Goal: Task Accomplishment & Management: Use online tool/utility

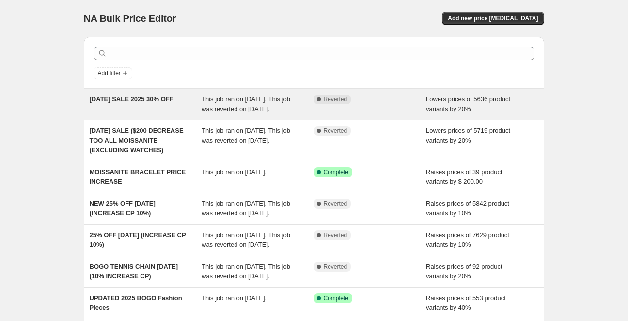
click at [148, 98] on span "LABOR DAY SALE 2025 30% OFF" at bounding box center [132, 98] width 84 height 7
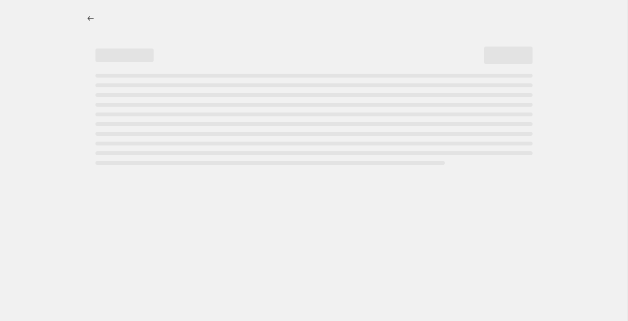
select select "percentage"
select select "pp"
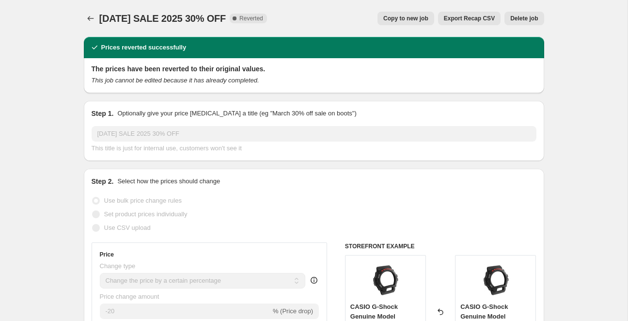
click at [419, 21] on span "Copy to new job" at bounding box center [405, 19] width 45 height 8
select select "percentage"
select select "pp"
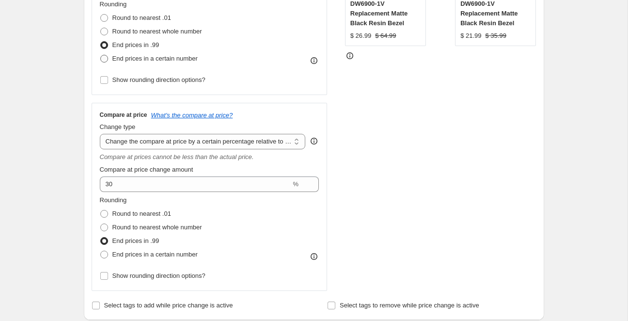
scroll to position [266, 0]
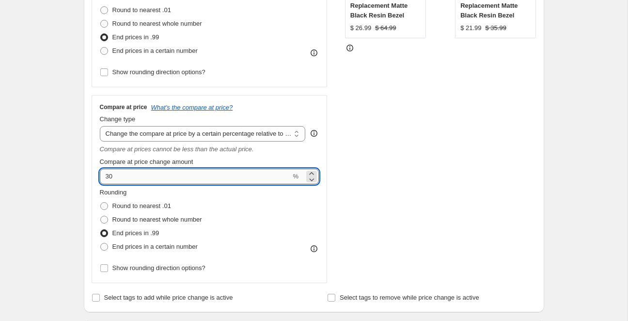
click at [163, 175] on input "30" at bounding box center [195, 177] width 191 height 16
click at [163, 176] on input "30" at bounding box center [195, 177] width 191 height 16
type input "3"
click at [243, 212] on div "Rounding Round to nearest .01 Round to nearest whole number End prices in .99 E…" at bounding box center [210, 221] width 220 height 66
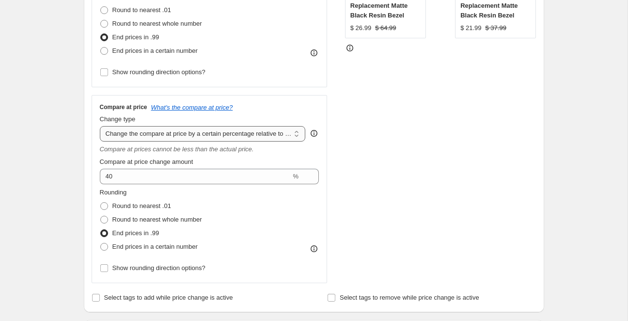
click at [183, 140] on select "Change the compare at price to the current price (sale) Change the compare at p…" at bounding box center [203, 134] width 206 height 16
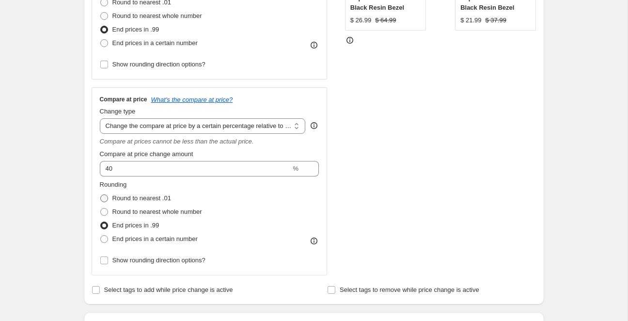
scroll to position [269, 0]
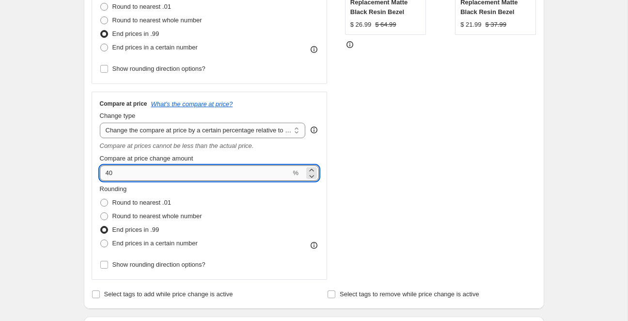
click at [120, 174] on input "40" at bounding box center [195, 173] width 191 height 16
type input "4"
click at [221, 205] on div "Rounding Round to nearest .01 Round to nearest whole number End prices in .99 E…" at bounding box center [210, 217] width 220 height 66
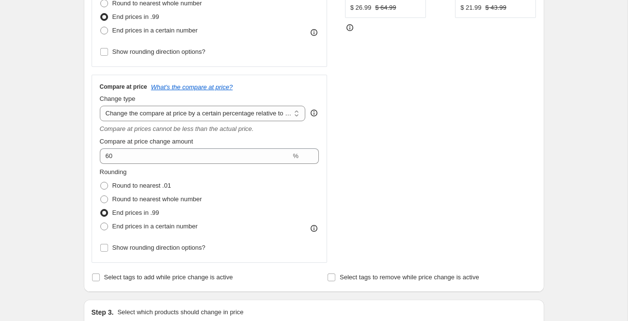
scroll to position [214, 0]
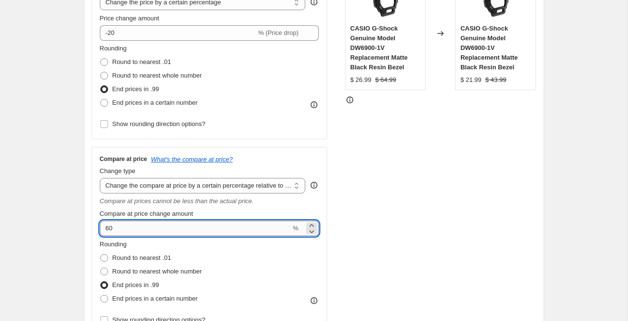
click at [118, 232] on input "60" at bounding box center [195, 229] width 191 height 16
type input "6"
type input "50"
click at [442, 243] on div "STOREFRONT EXAMPLE CASIO G-Shock Genuine Model DW6900-1V Replacement Matte Blac…" at bounding box center [440, 149] width 191 height 371
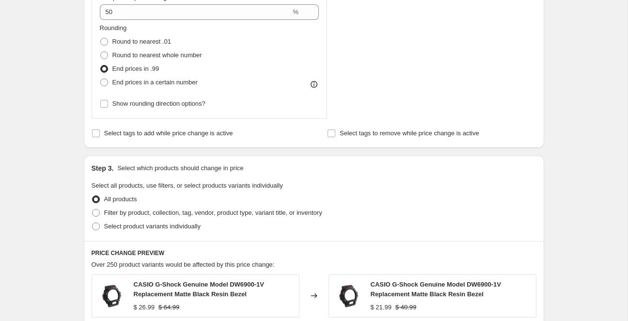
scroll to position [375, 0]
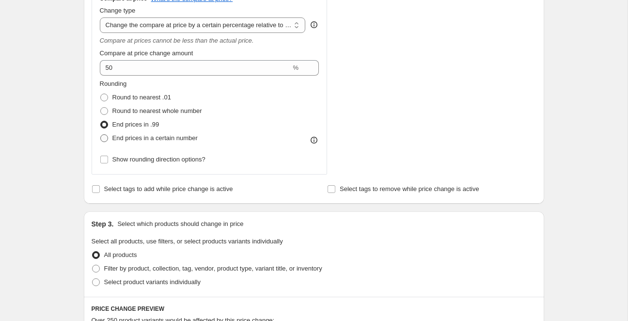
click at [105, 138] on span at bounding box center [104, 138] width 8 height 8
click at [101, 135] on input "End prices in a certain number" at bounding box center [100, 134] width 0 height 0
radio input "true"
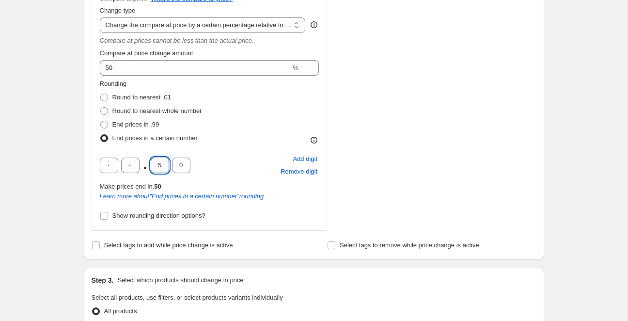
click at [161, 165] on input "5" at bounding box center [160, 166] width 18 height 16
type input "9"
click at [111, 171] on input "text" at bounding box center [109, 166] width 18 height 16
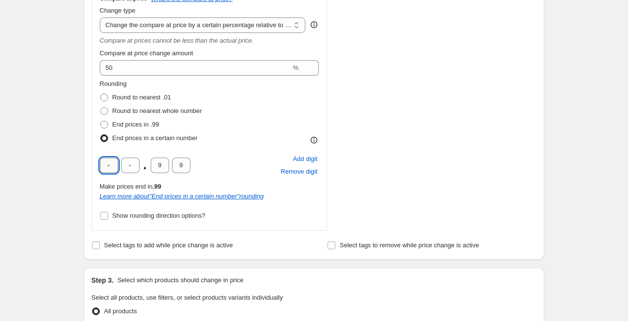
type input "9"
click at [242, 140] on div "Rounding Round to nearest .01 Round to nearest whole number End prices in .99 E…" at bounding box center [210, 112] width 220 height 66
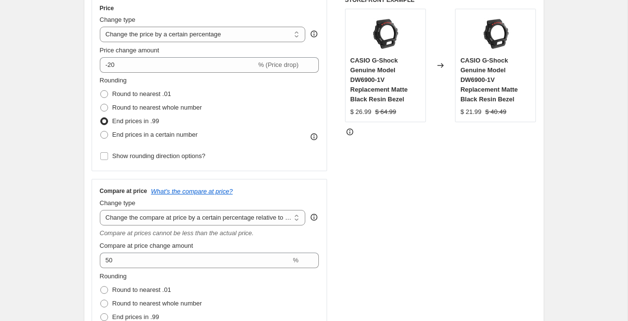
scroll to position [179, 0]
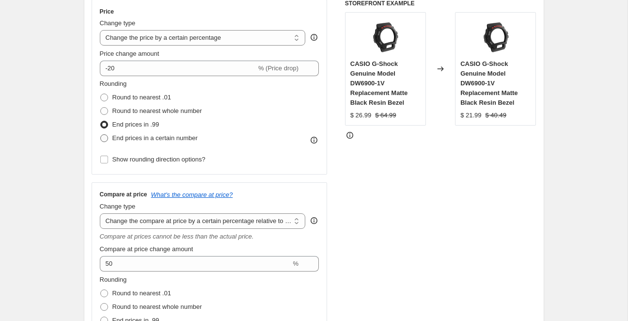
click at [103, 138] on span at bounding box center [104, 138] width 8 height 8
click at [101, 135] on input "End prices in a certain number" at bounding box center [100, 134] width 0 height 0
radio input "true"
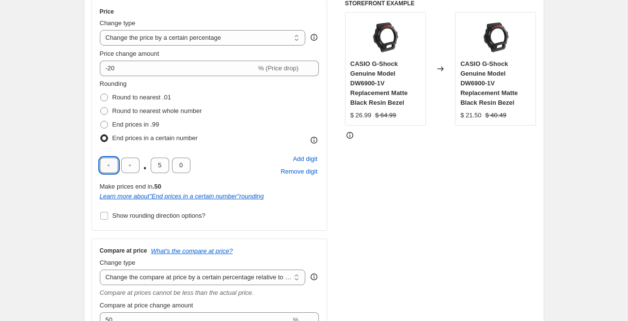
click at [111, 167] on input "text" at bounding box center [109, 166] width 18 height 16
type input "9"
type input "8"
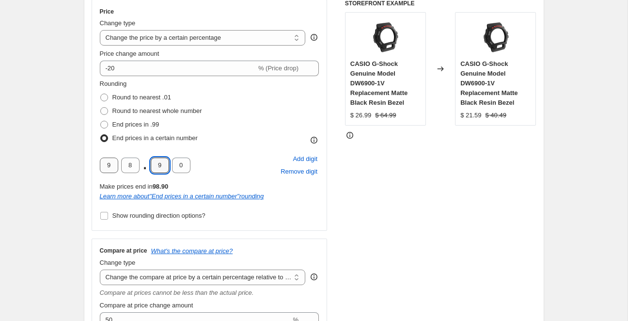
type input "8"
click at [127, 163] on input "8" at bounding box center [130, 166] width 18 height 16
type input "9"
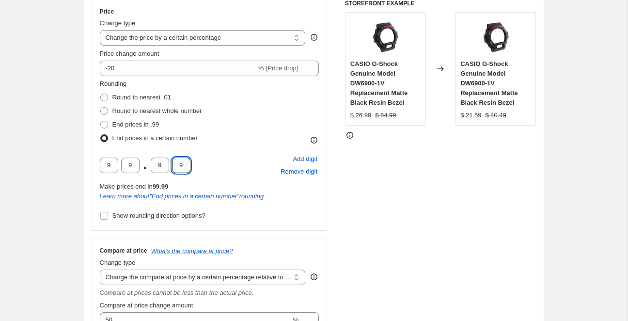
type input "9"
click at [244, 169] on div "9 9 . 9 9 Add digit Remove digit" at bounding box center [210, 165] width 220 height 25
click at [111, 165] on input "9" at bounding box center [109, 166] width 18 height 16
click at [217, 132] on div "Rounding Round to nearest .01 Round to nearest whole number End prices in .99 E…" at bounding box center [210, 112] width 220 height 66
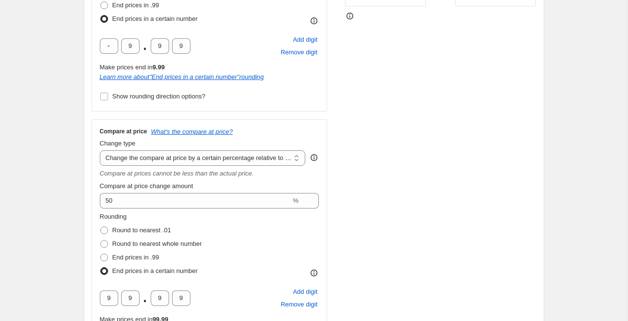
scroll to position [301, 0]
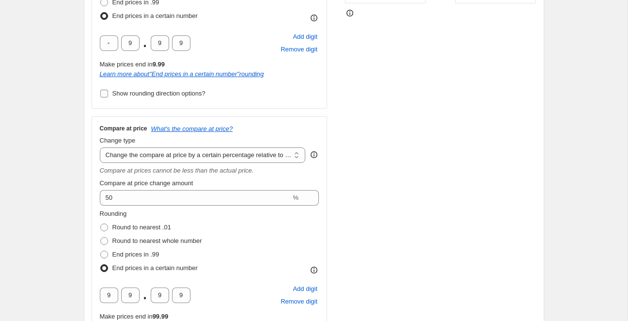
click at [105, 95] on input "Show rounding direction options?" at bounding box center [104, 94] width 8 height 8
checkbox input "true"
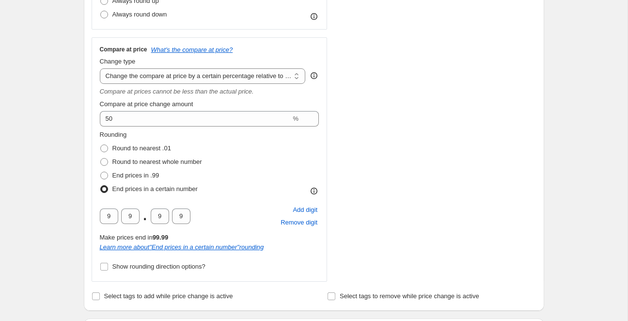
scroll to position [444, 0]
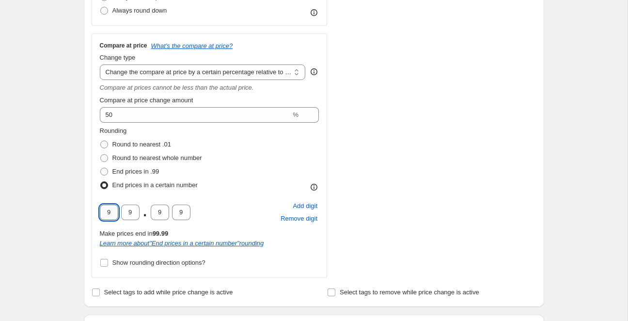
click at [109, 211] on input "9" at bounding box center [109, 213] width 18 height 16
click at [240, 203] on div "9 . 9 9 Add digit Remove digit" at bounding box center [210, 212] width 220 height 25
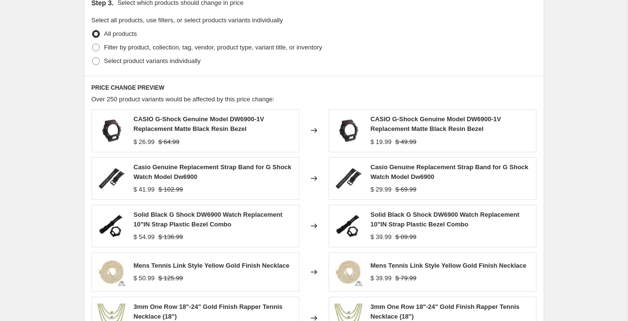
scroll to position [965, 0]
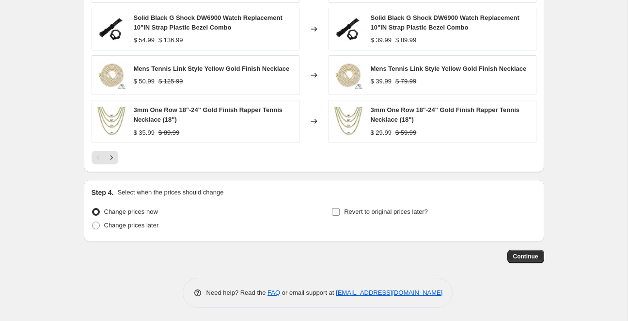
click at [339, 211] on input "Revert to original prices later?" at bounding box center [336, 212] width 8 height 8
checkbox input "true"
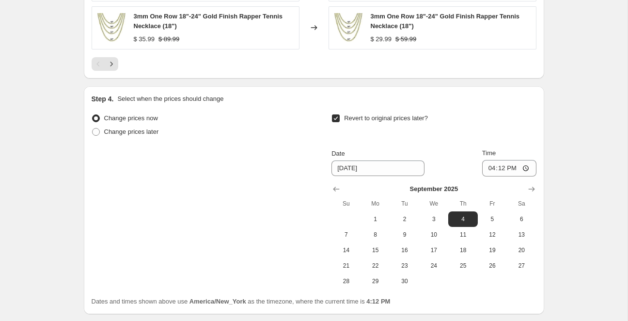
scroll to position [1060, 0]
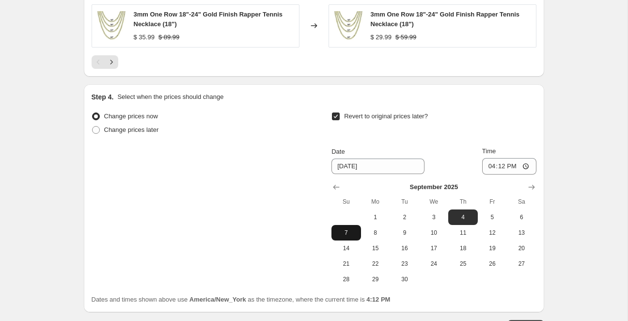
click at [360, 233] on button "7" at bounding box center [345, 233] width 29 height 16
type input "9/7/2025"
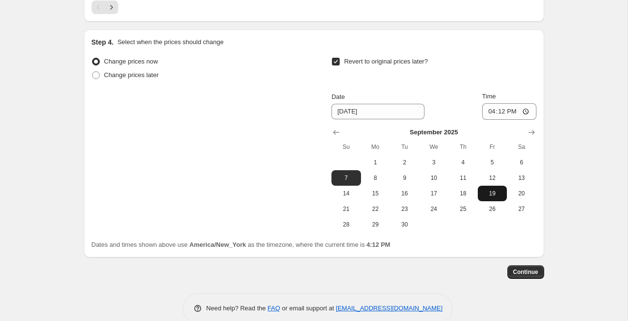
scroll to position [1130, 0]
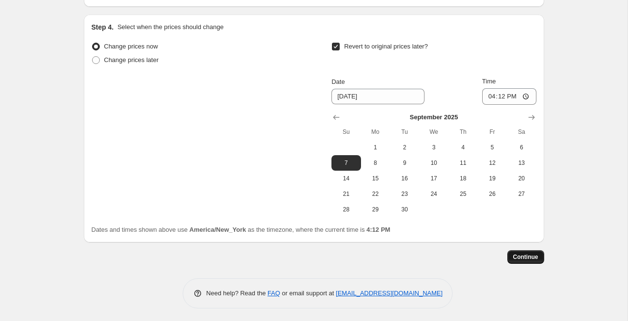
click at [529, 258] on span "Continue" at bounding box center [525, 257] width 25 height 8
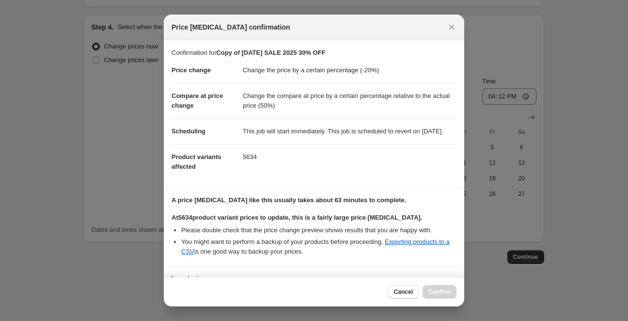
scroll to position [90, 0]
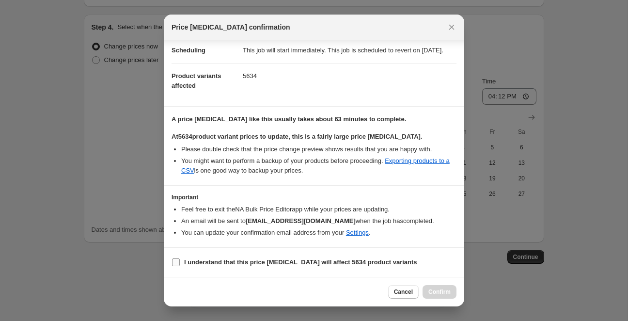
click at [175, 263] on input "I understand that this price change job will affect 5634 product variants" at bounding box center [176, 262] width 8 height 8
checkbox input "true"
click at [437, 292] on span "Confirm" at bounding box center [439, 292] width 22 height 8
